Goal: Use online tool/utility: Utilize a website feature to perform a specific function

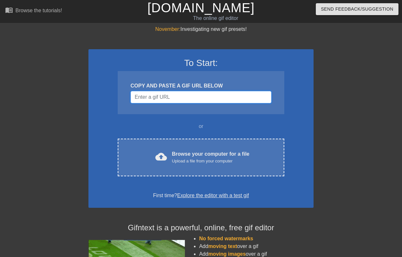
click at [169, 96] on input "Username" at bounding box center [201, 97] width 141 height 12
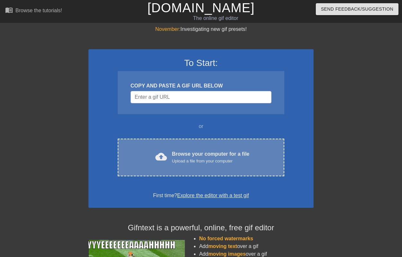
click at [175, 146] on div "cloud_upload Browse your computer for a file Upload a file from your computer C…" at bounding box center [201, 158] width 167 height 38
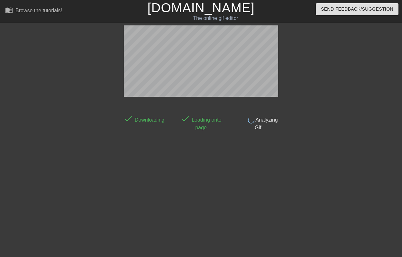
scroll to position [16, 0]
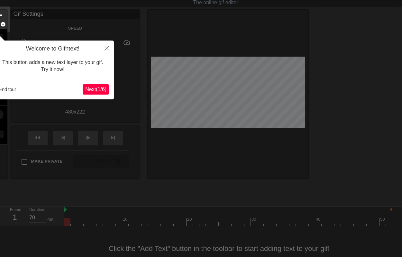
click at [90, 93] on button "Next ( 1 / 6 )" at bounding box center [96, 89] width 26 height 10
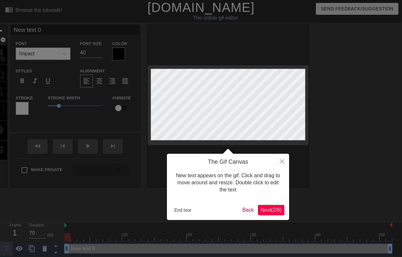
scroll to position [0, 0]
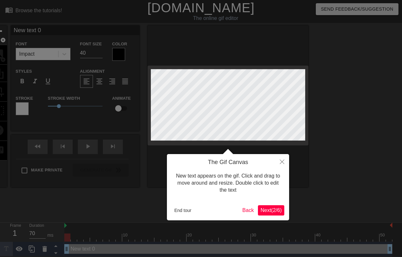
click at [276, 212] on span "Next ( 2 / 6 )" at bounding box center [271, 210] width 21 height 5
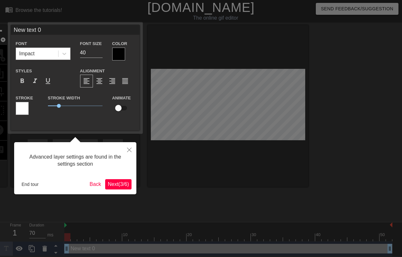
click at [124, 179] on div "End tour Back Next ( 3 / 6 )" at bounding box center [75, 184] width 113 height 10
click at [130, 187] on button "Next ( 3 / 6 )" at bounding box center [118, 184] width 26 height 10
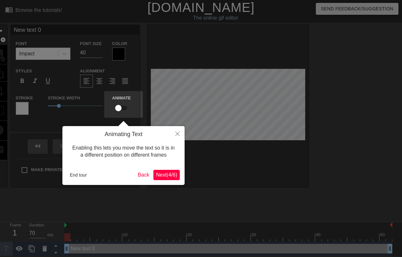
scroll to position [0, 0]
click at [172, 173] on span "Next ( 4 / 6 )" at bounding box center [166, 174] width 21 height 5
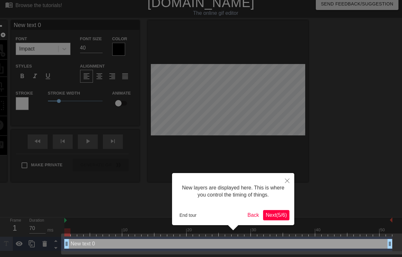
click at [285, 216] on span "Next ( 5 / 6 )" at bounding box center [276, 214] width 21 height 5
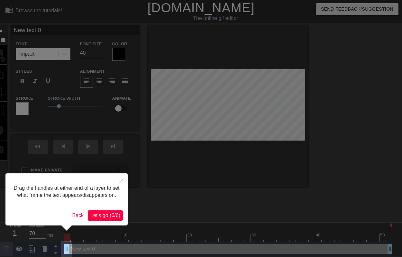
click at [112, 218] on span "Let's go! ( 6 / 6 )" at bounding box center [105, 215] width 30 height 5
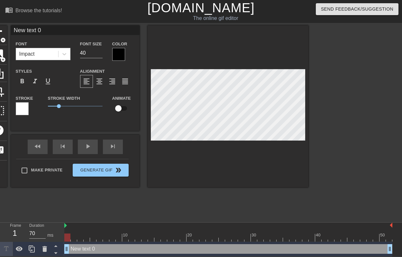
click at [9, 71] on div "title add_circle image add_circle crop photo_size_select_large help keyboard Ne…" at bounding box center [149, 106] width 319 height 162
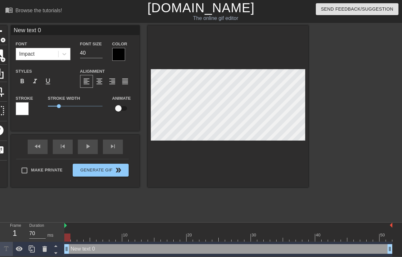
scroll to position [0, 1]
type input "H"
type textarea "H"
type input "Ha"
type textarea "Hap"
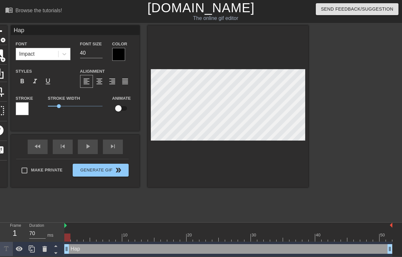
type input "Happ"
type textarea "Happ"
type input "Happy"
type textarea "Happy"
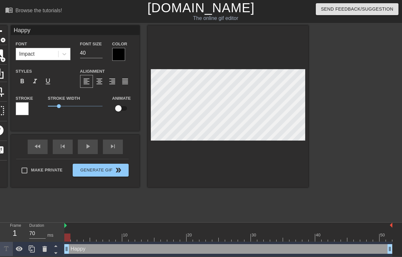
type input "Happy"
type textarea "Happy"
type input "Happy D"
type textarea "Happy D"
type input "Happy Di"
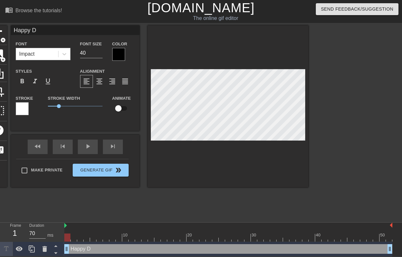
type textarea "Happy Di"
type input "Happy Diw"
type textarea "Happy Diw"
type input "Happy Diwa"
type textarea "Happy Diwa"
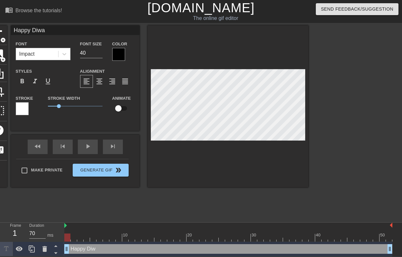
type input "Happy Diwal"
type textarea "Happy Diwal"
type input "Happy [DATE]"
type textarea "Happy [DATE]"
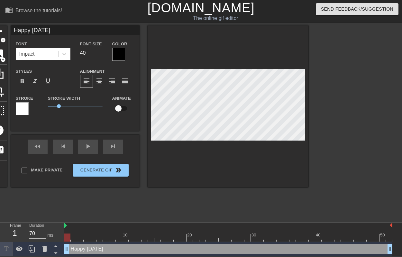
type input "!"
type textarea "!"
type input "!!"
type textarea "!!"
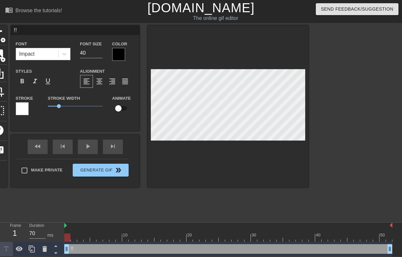
type input "!!!"
type textarea "!!!"
type input "!!!!"
type textarea "!!!!"
type input "!!!!H"
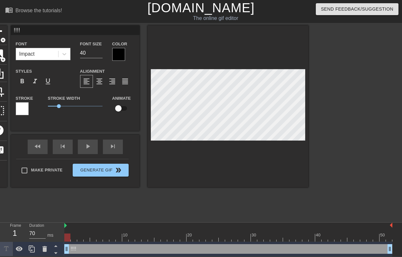
type textarea "!!!!H"
type input "!!!!HA"
type textarea "!!!!HA"
type input "!!!!HAP"
type textarea "!!!!HAP"
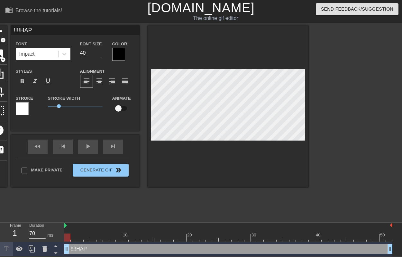
type input "!!!!HAPP"
type textarea "!!!!HAPP"
type input "!!!!HAPPY"
type textarea "!!!!HAPPY"
type input "!!!!HAPPY"
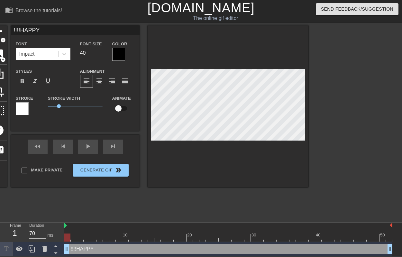
type textarea "!!!!HAPPY"
type input "!!!!HAPPY D"
type textarea "!!!!HAPPY D"
type input "!!!!HAPPY DI"
type textarea "!!!!HAPPY DI"
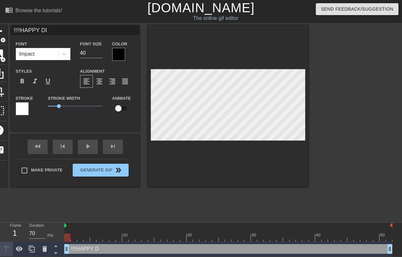
type input "!!!!HAPPY DIW"
type textarea "!!!!HAPPY DIW"
type input "!!!!HAPPY DIWA"
type textarea "!!!!HAPPY DIWA"
type input "!!!!HAPPY DIWAL"
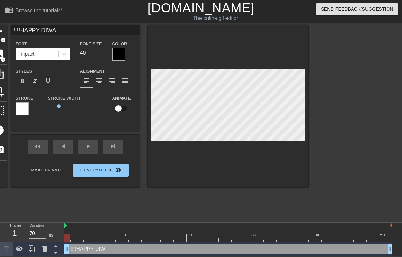
type textarea "!!!!HAPPY DIWAL"
type input "!!!!HAPPY [DATE]"
type textarea "!!!!HAPPY [DATE]"
type input "!!!!HAPPY [DATE]!"
type textarea "!!!!HAPPY [DATE]!"
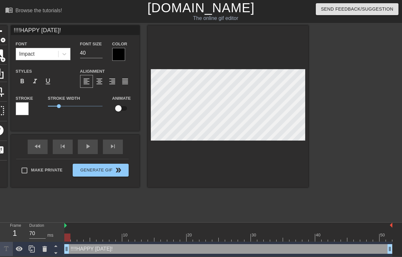
type input "!!!!HAPPY [DATE]!!"
type textarea "!!!!HAPPY [DATE]!!"
type input "!!!!HAPPY [DATE]!!!"
type textarea "!!!!HAPPY [DATE]!!!"
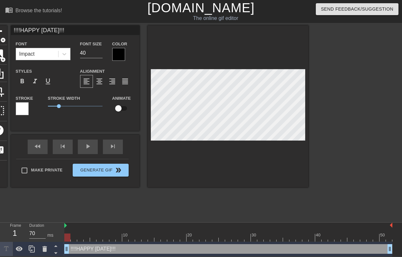
type input "!!!!HAPPY [DATE]!!!!"
type textarea "!!!!HAPPY [DATE]!!!!"
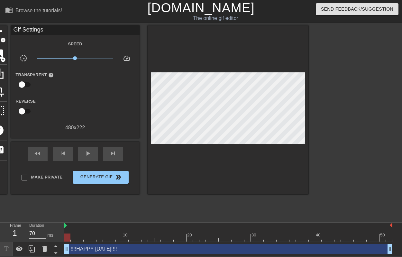
click at [166, 171] on div at bounding box center [228, 109] width 161 height 169
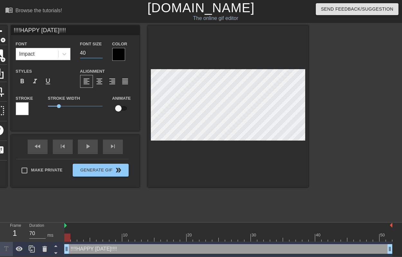
click at [96, 51] on input "40" at bounding box center [91, 53] width 23 height 10
type input "4"
type input "30"
click at [67, 55] on icon at bounding box center [64, 54] width 6 height 6
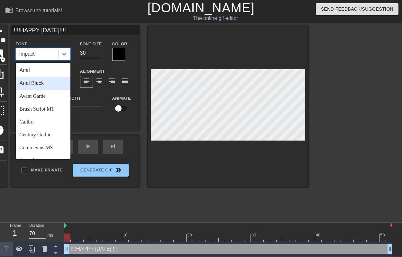
click at [54, 82] on div "Arial Black" at bounding box center [43, 83] width 55 height 13
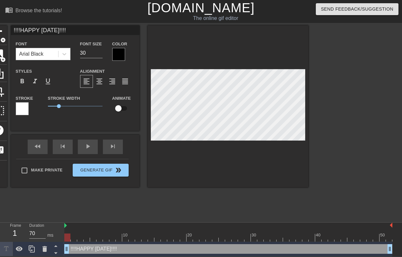
click at [119, 49] on div at bounding box center [118, 54] width 13 height 13
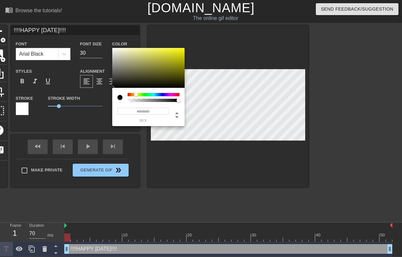
click at [136, 94] on div at bounding box center [154, 94] width 52 height 3
drag, startPoint x: 182, startPoint y: 58, endPoint x: 191, endPoint y: 54, distance: 10.2
click at [191, 54] on div "#D3D800 hex" at bounding box center [201, 128] width 402 height 257
type input "#D8AD00"
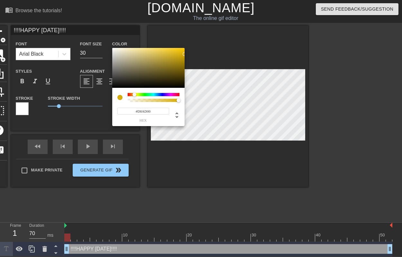
click at [134, 94] on div at bounding box center [135, 95] width 4 height 4
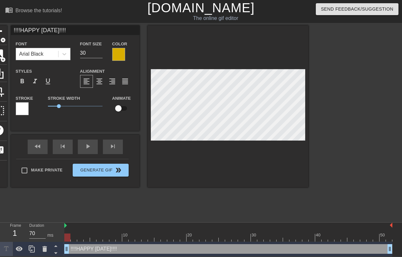
click at [120, 110] on input "checkbox" at bounding box center [118, 108] width 37 height 12
checkbox input "true"
click at [23, 107] on div at bounding box center [22, 108] width 13 height 13
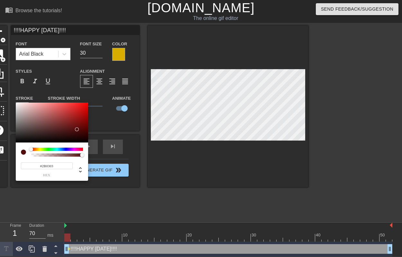
type input "#000000"
drag, startPoint x: 77, startPoint y: 129, endPoint x: 90, endPoint y: 144, distance: 20.5
click at [90, 144] on div "#000000 hex" at bounding box center [201, 128] width 402 height 257
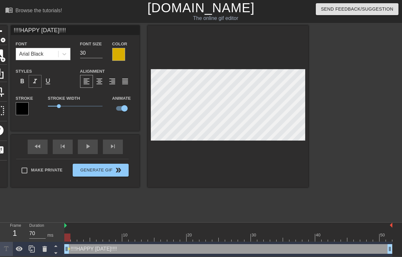
click at [35, 83] on span "format_italic" at bounding box center [35, 82] width 8 height 8
click at [116, 60] on div at bounding box center [118, 54] width 13 height 13
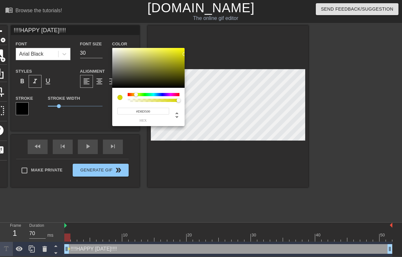
click at [136, 95] on div at bounding box center [136, 95] width 4 height 4
type input "#FFFD00"
drag, startPoint x: 181, startPoint y: 51, endPoint x: 185, endPoint y: 42, distance: 9.9
click at [185, 42] on div "#FFFD00 hex" at bounding box center [201, 128] width 402 height 257
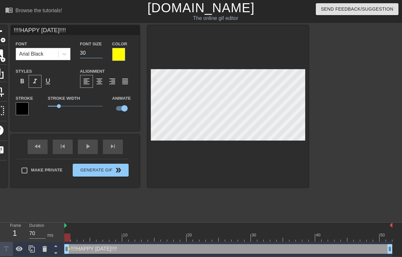
click at [93, 53] on input "30" at bounding box center [91, 53] width 23 height 10
type input "3"
click at [88, 53] on input "20" at bounding box center [91, 53] width 23 height 10
type input "25"
click at [59, 52] on div at bounding box center [65, 54] width 12 height 12
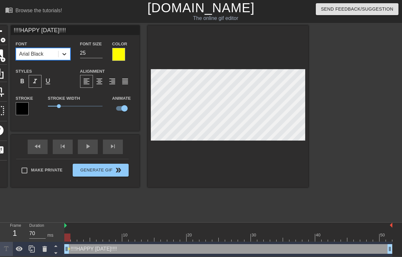
click at [62, 53] on icon at bounding box center [64, 54] width 6 height 6
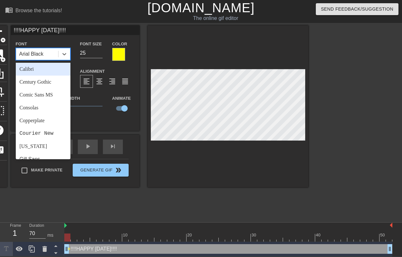
scroll to position [69, 0]
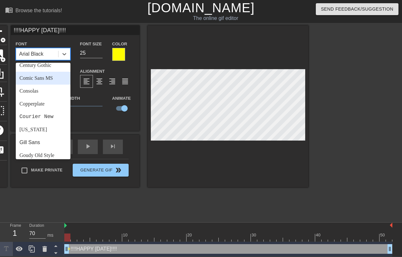
click at [51, 80] on div "Comic Sans MS" at bounding box center [43, 78] width 55 height 13
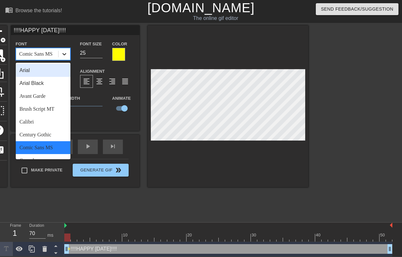
click at [65, 49] on div at bounding box center [65, 54] width 12 height 12
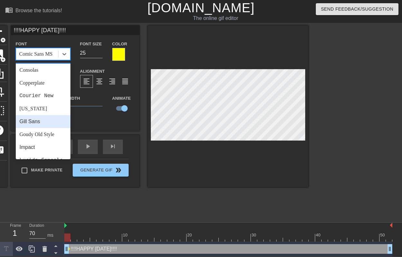
scroll to position [132, 0]
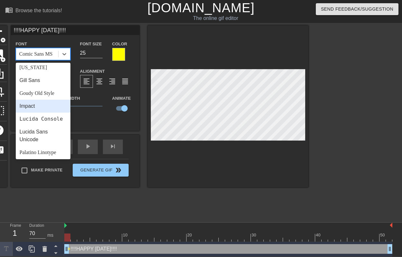
click at [49, 109] on div "Impact" at bounding box center [43, 106] width 55 height 13
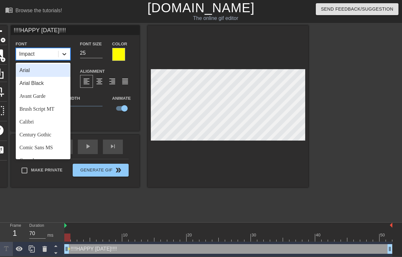
click at [67, 58] on div at bounding box center [65, 54] width 12 height 12
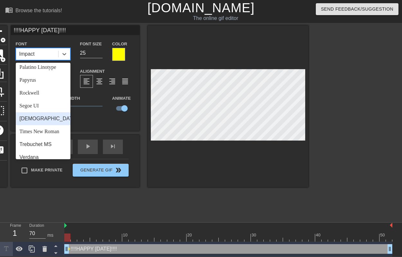
scroll to position [223, 0]
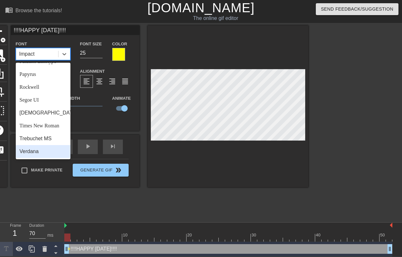
click at [43, 153] on div "Verdana" at bounding box center [43, 151] width 55 height 13
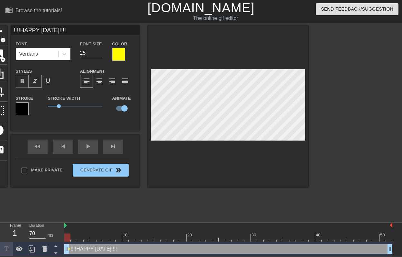
click at [20, 81] on span "format_bold" at bounding box center [22, 82] width 8 height 8
click at [67, 55] on icon at bounding box center [64, 54] width 6 height 6
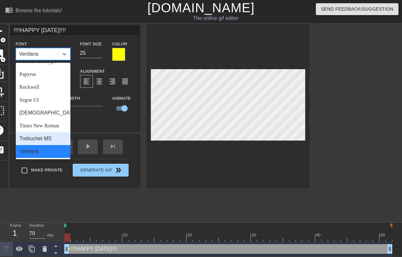
click at [48, 139] on div "Trebuchet MS" at bounding box center [43, 138] width 55 height 13
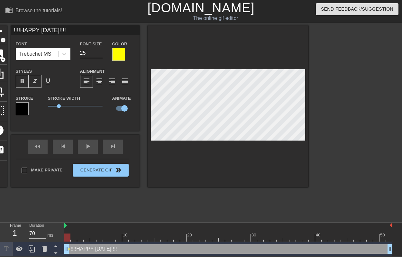
click at [23, 77] on div "format_bold" at bounding box center [22, 81] width 13 height 13
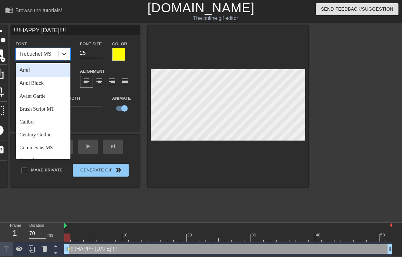
click at [66, 53] on icon at bounding box center [64, 54] width 6 height 6
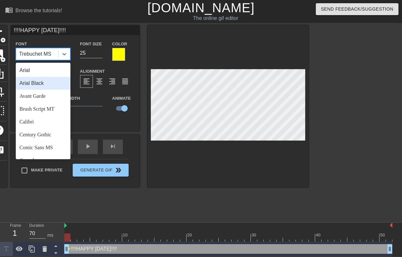
click at [55, 85] on div "Arial Black" at bounding box center [43, 83] width 55 height 13
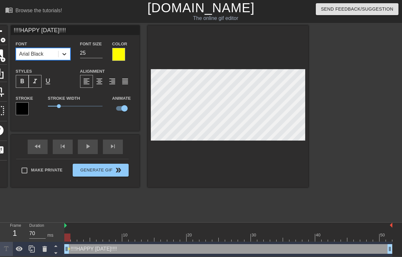
click at [67, 53] on icon at bounding box center [64, 54] width 6 height 6
click at [82, 115] on div "Stroke Width 1" at bounding box center [75, 107] width 64 height 27
click at [102, 80] on span "format_align_center" at bounding box center [100, 82] width 8 height 8
click at [337, 107] on div at bounding box center [364, 121] width 97 height 193
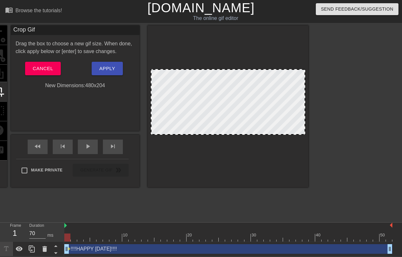
drag, startPoint x: 231, startPoint y: 139, endPoint x: 231, endPoint y: 134, distance: 5.8
click at [117, 72] on button "Apply" at bounding box center [107, 69] width 31 height 14
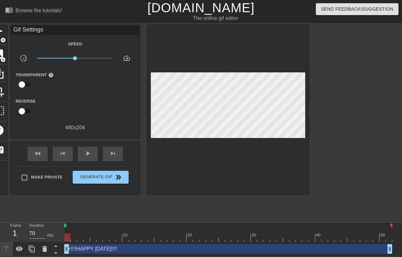
click at [205, 172] on div at bounding box center [228, 109] width 161 height 169
click at [95, 239] on div at bounding box center [228, 238] width 328 height 8
click at [125, 239] on div at bounding box center [228, 238] width 328 height 8
click at [204, 239] on div at bounding box center [228, 238] width 328 height 8
click at [282, 237] on div at bounding box center [228, 238] width 328 height 8
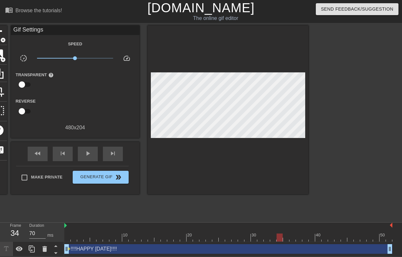
type input "60"
click at [342, 236] on div at bounding box center [228, 238] width 328 height 8
click at [104, 167] on div "Make Private Generate Gif double_arrow" at bounding box center [72, 178] width 113 height 25
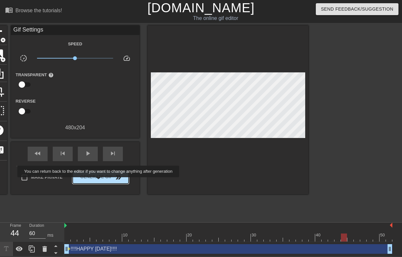
click at [103, 182] on button "Generate Gif double_arrow" at bounding box center [101, 177] width 56 height 13
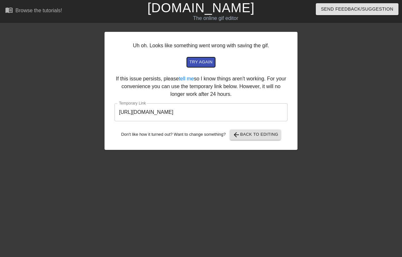
click at [204, 61] on span "try again" at bounding box center [201, 62] width 23 height 7
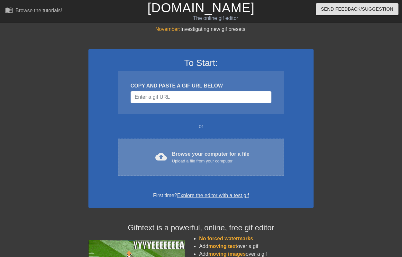
click at [174, 142] on div "cloud_upload Browse your computer for a file Upload a file from your computer C…" at bounding box center [201, 158] width 167 height 38
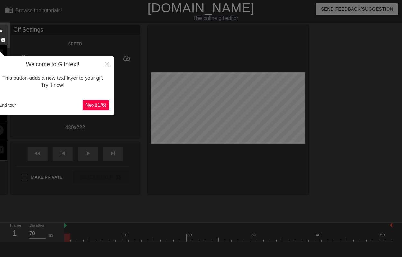
scroll to position [16, 0]
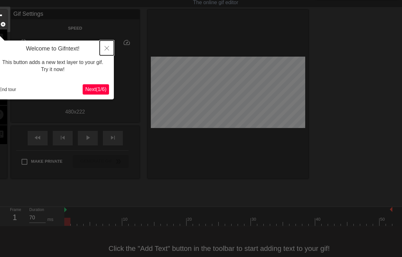
click at [103, 51] on button "Close" at bounding box center [107, 48] width 14 height 15
